Goal: Check status: Check status

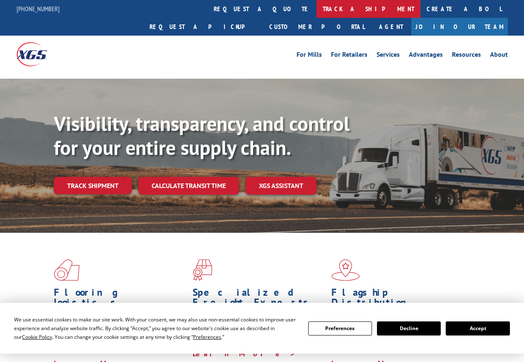
click at [317, 10] on link "track a shipment" at bounding box center [369, 9] width 104 height 18
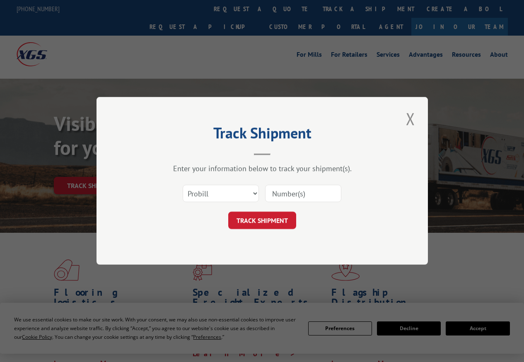
click at [316, 197] on input at bounding box center [303, 193] width 76 height 17
paste input "348370761"
type input "348370761"
click at [254, 226] on button "TRACK SHIPMENT" at bounding box center [262, 220] width 68 height 17
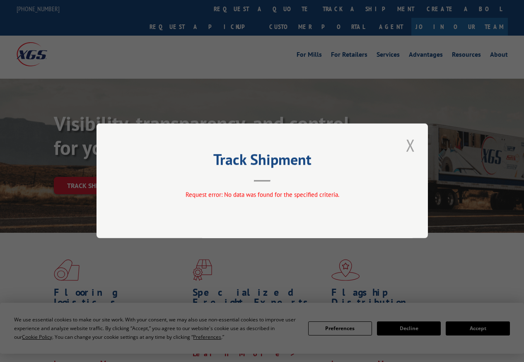
click at [411, 149] on button "Close modal" at bounding box center [411, 145] width 14 height 23
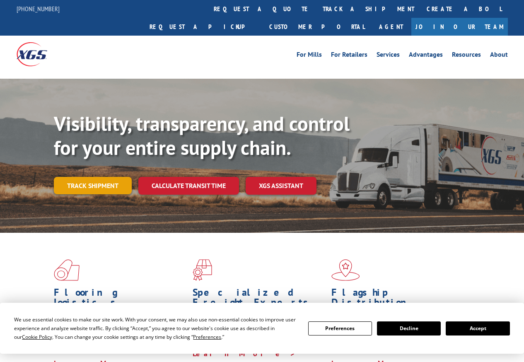
click at [97, 177] on link "Track shipment" at bounding box center [93, 185] width 78 height 17
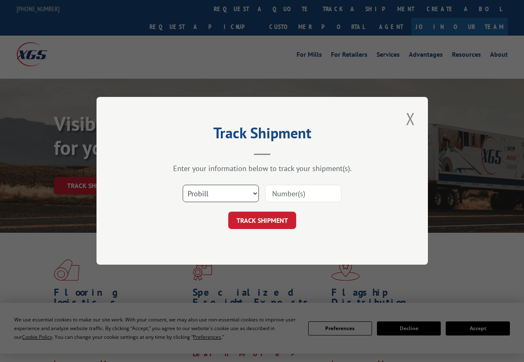
click at [256, 193] on select "Select category... Probill BOL PO" at bounding box center [221, 193] width 76 height 17
click at [315, 198] on input at bounding box center [303, 193] width 76 height 17
paste input "348370761"
type input "348370761"
click at [281, 218] on button "TRACK SHIPMENT" at bounding box center [262, 220] width 68 height 17
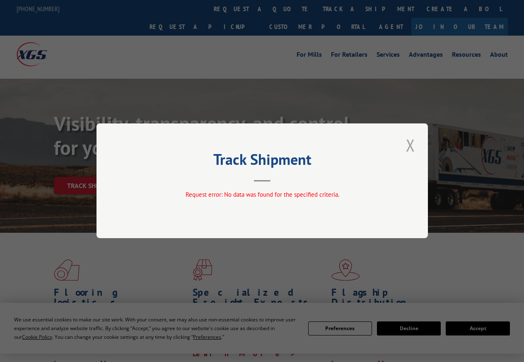
drag, startPoint x: 407, startPoint y: 144, endPoint x: 435, endPoint y: 101, distance: 51.6
click at [411, 144] on button "Close modal" at bounding box center [411, 145] width 14 height 23
